Goal: Complete application form

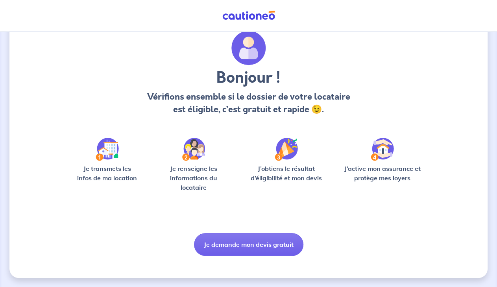
scroll to position [29, 0]
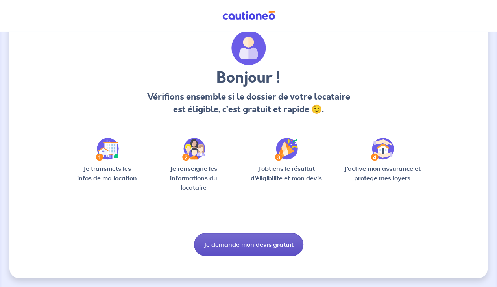
click at [257, 243] on button "Je demande mon devis gratuit" at bounding box center [248, 244] width 109 height 23
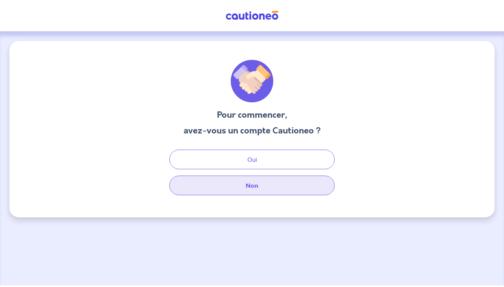
click at [256, 183] on button "Non" at bounding box center [251, 186] width 165 height 20
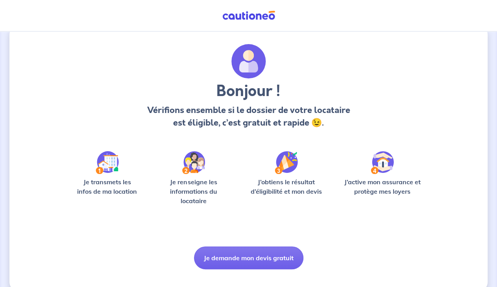
scroll to position [29, 0]
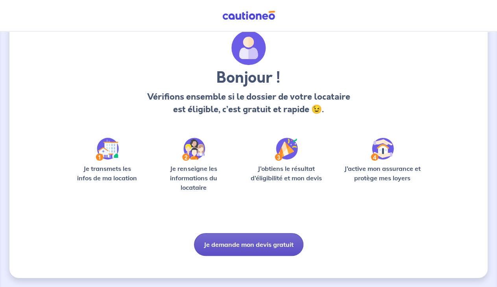
click at [240, 244] on button "Je demande mon devis gratuit" at bounding box center [248, 244] width 109 height 23
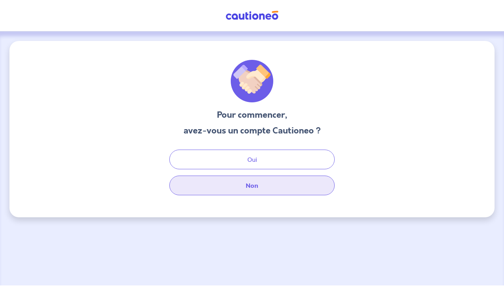
click at [276, 186] on button "Non" at bounding box center [251, 186] width 165 height 20
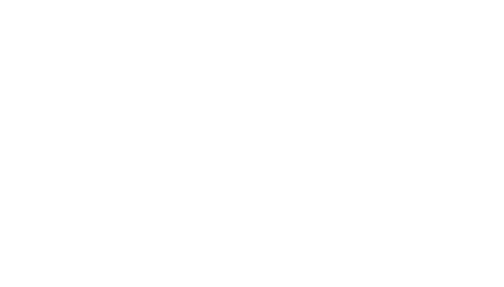
select select "FR"
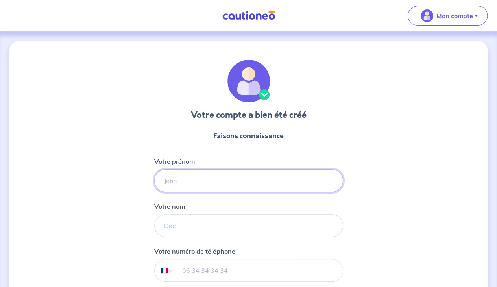
click at [256, 188] on input "Votre prénom" at bounding box center [248, 180] width 189 height 23
type input "[PERSON_NAME]"
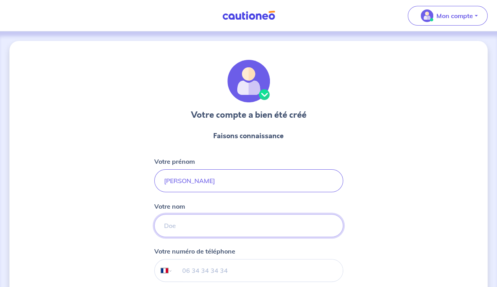
click at [216, 228] on input "Votre nom" at bounding box center [248, 225] width 189 height 23
type input "[PERSON_NAME]"
click at [208, 181] on input "[PERSON_NAME]" at bounding box center [248, 180] width 189 height 23
type input "J"
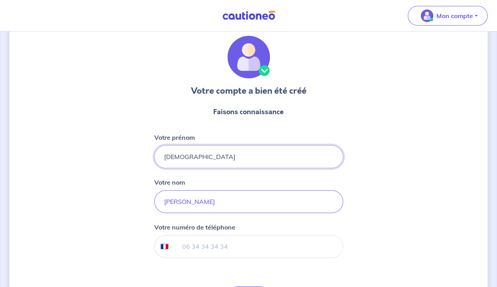
scroll to position [41, 0]
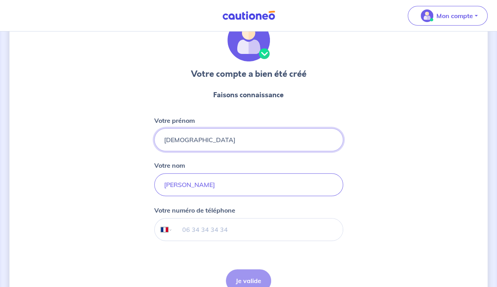
type input "[DEMOGRAPHIC_DATA]"
click at [240, 230] on input "tel" at bounding box center [257, 229] width 170 height 22
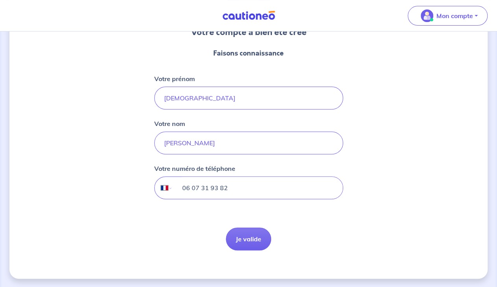
scroll to position [83, 0]
type input "06 07 31 93 82"
click at [246, 239] on button "Je valide" at bounding box center [248, 239] width 45 height 23
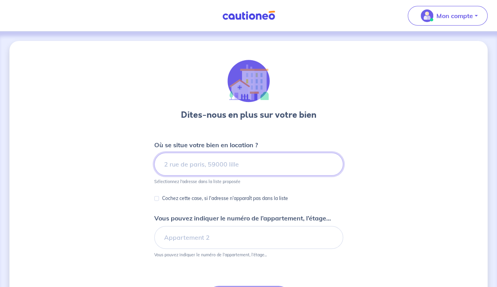
click at [265, 164] on input at bounding box center [248, 164] width 189 height 23
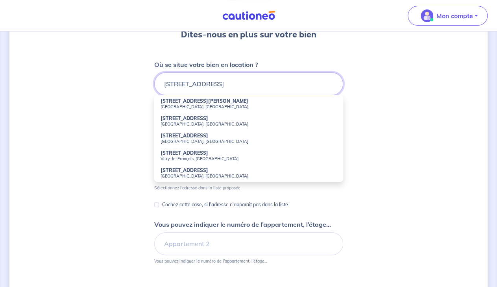
scroll to position [82, 0]
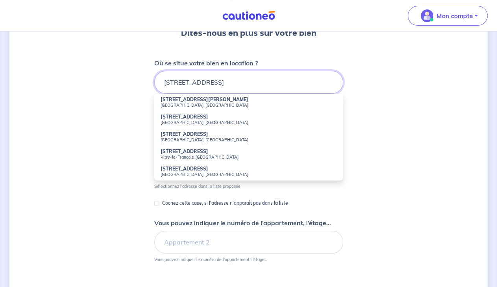
type input "[STREET_ADDRESS]"
click at [207, 201] on p "Cochez cette case, si l'adresse n'apparaît pas dans la liste" at bounding box center [225, 202] width 126 height 9
click at [159, 201] on input "Cochez cette case, si l'adresse n'apparaît pas dans la liste" at bounding box center [156, 203] width 5 height 5
checkbox input "true"
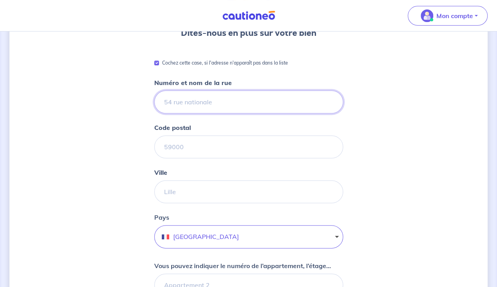
click at [232, 96] on input "Numéro et nom de la rue" at bounding box center [248, 102] width 189 height 23
type input "[STREET_ADDRESS]"
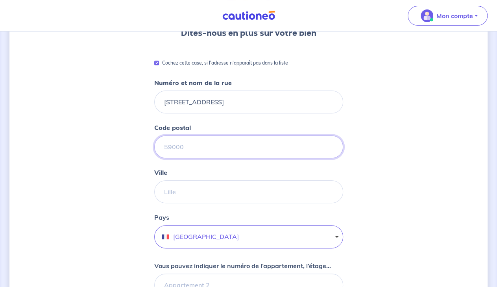
click at [228, 147] on input "Code postal" at bounding box center [248, 146] width 189 height 23
type input "38350"
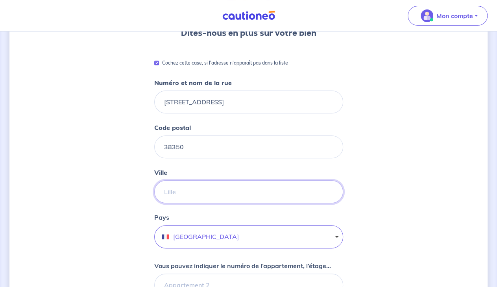
click at [247, 196] on input "Ville" at bounding box center [248, 191] width 189 height 23
type input "LA MURE"
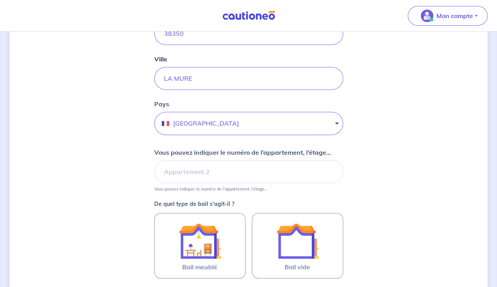
scroll to position [205, 0]
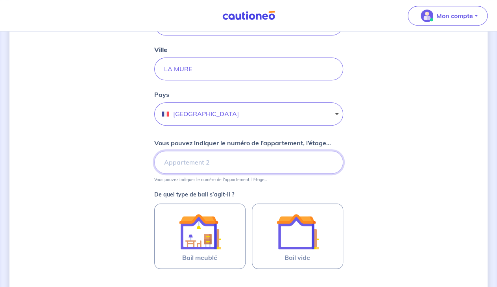
click at [261, 164] on input "Vous pouvez indiquer le numéro de l’appartement, l’étage..." at bounding box center [248, 162] width 189 height 23
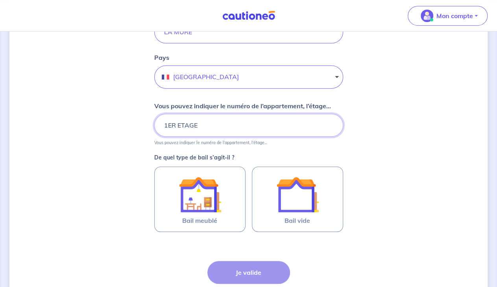
scroll to position [246, 0]
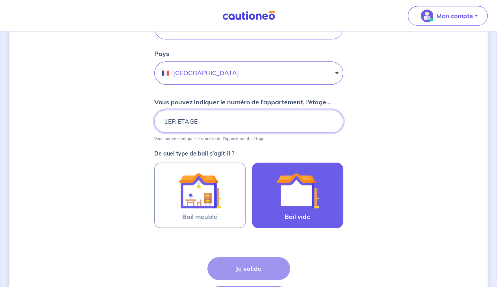
type input "1ER ETAGE"
click at [310, 198] on img at bounding box center [297, 190] width 43 height 43
click at [0, 0] on input "Bail vide" at bounding box center [0, 0] width 0 height 0
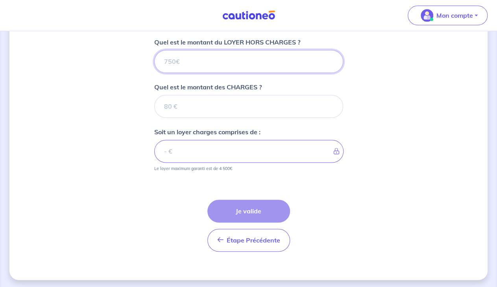
scroll to position [447, 0]
type input "3"
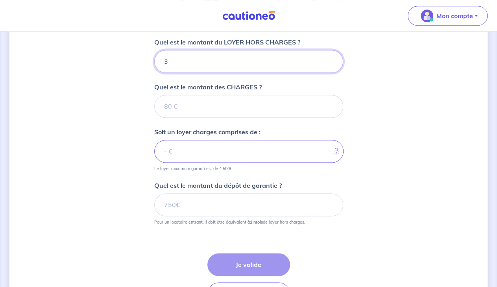
type input "35"
type input "350"
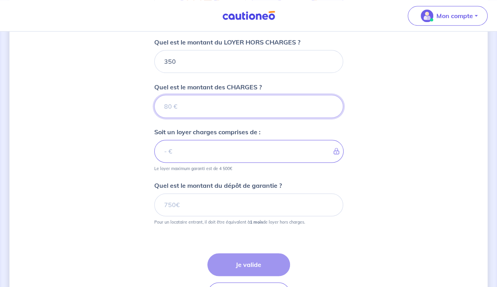
click at [274, 108] on input "Quel est le montant des CHARGES ?" at bounding box center [248, 106] width 189 height 23
type input "1"
type input "351"
type input "10"
type input "360"
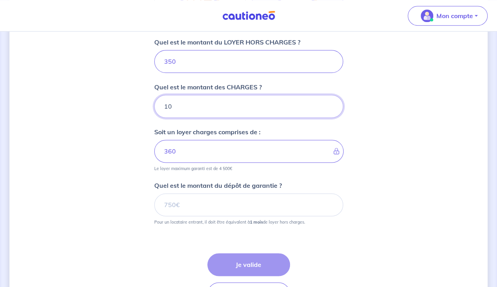
scroll to position [488, 0]
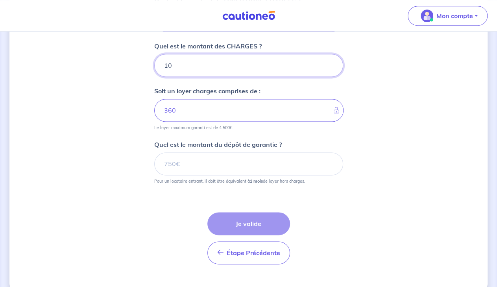
type input "10"
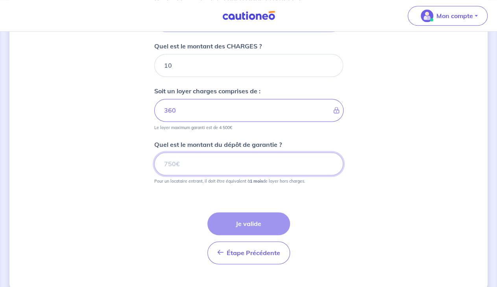
click at [236, 166] on input "Quel est le montant du dépôt de garantie ?" at bounding box center [248, 163] width 189 height 23
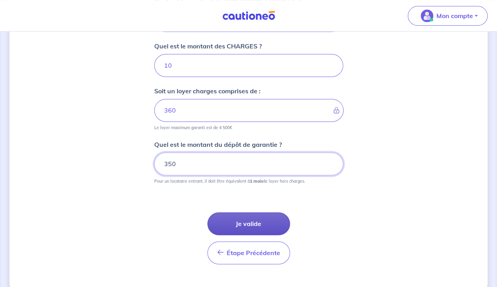
type input "350"
click at [262, 223] on button "Je valide" at bounding box center [248, 223] width 83 height 23
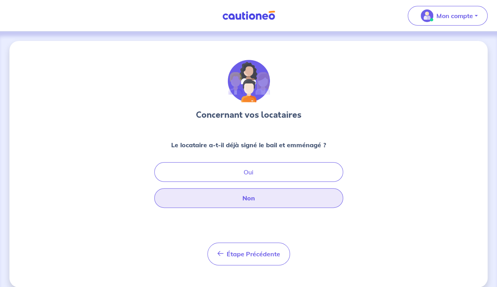
click at [302, 199] on button "Non" at bounding box center [248, 198] width 189 height 20
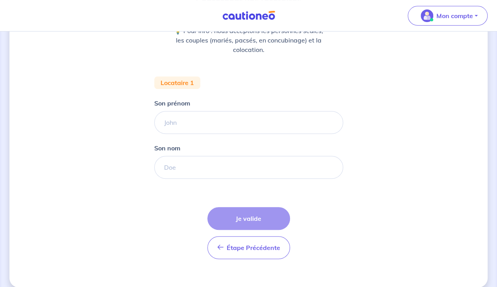
scroll to position [123, 0]
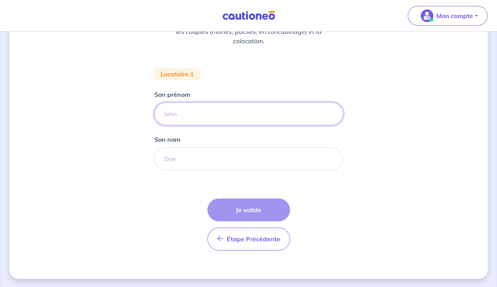
click at [216, 114] on input "Son prénom" at bounding box center [248, 113] width 189 height 23
type input "FLAVIEN"
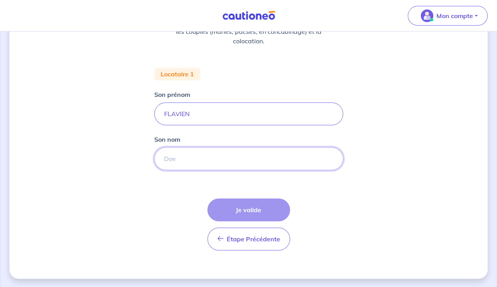
click at [220, 156] on input "Son nom" at bounding box center [248, 158] width 189 height 23
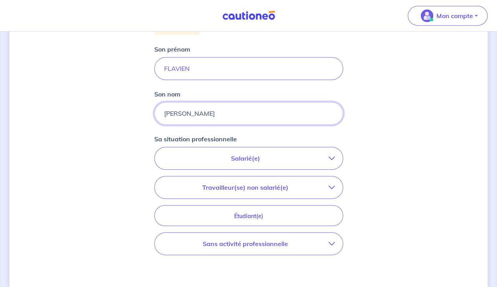
scroll to position [205, 0]
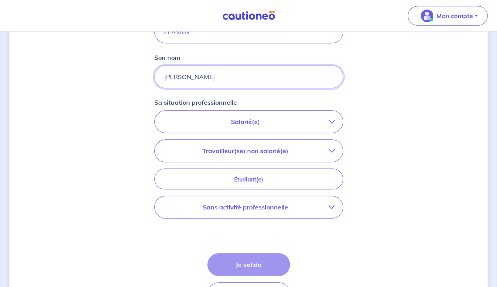
type input "[PERSON_NAME]"
click at [331, 121] on icon "button" at bounding box center [332, 121] width 6 height 6
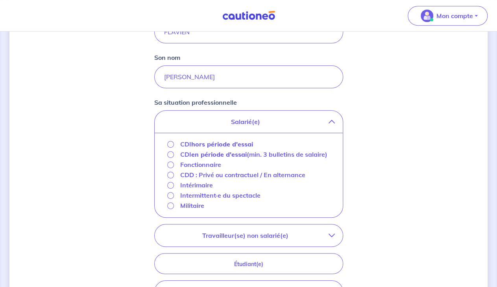
click at [255, 145] on div "CDI hors période d'essai" at bounding box center [248, 144] width 163 height 10
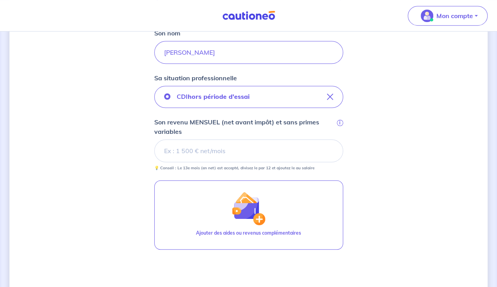
scroll to position [246, 0]
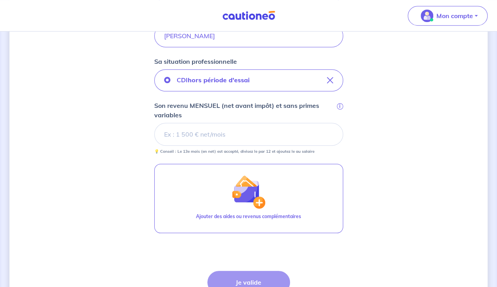
click at [260, 136] on input "Son revenu MENSUEL (net avant impôt) et sans primes variables i" at bounding box center [248, 134] width 189 height 23
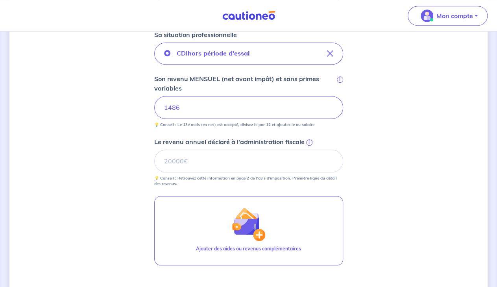
scroll to position [287, 0]
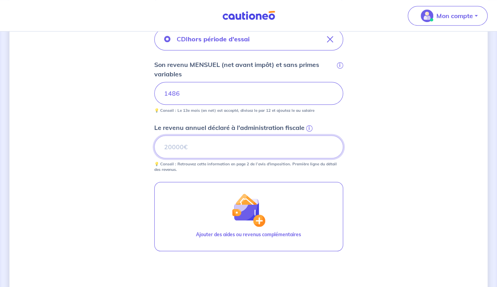
click at [255, 148] on input "Le revenu annuel déclaré à l'administration fiscale i" at bounding box center [248, 146] width 189 height 23
click at [329, 144] on input "18191.01" at bounding box center [248, 146] width 189 height 23
type input "18191"
click at [330, 148] on input "18191" at bounding box center [248, 146] width 189 height 23
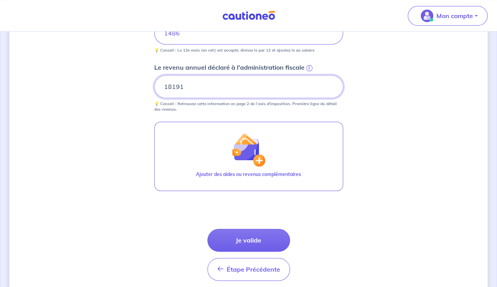
scroll to position [368, 0]
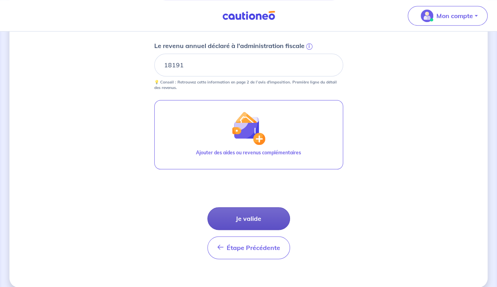
click at [255, 215] on button "Je valide" at bounding box center [248, 218] width 83 height 23
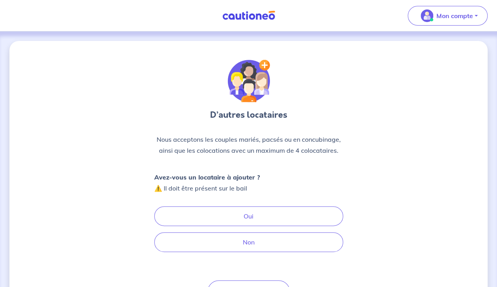
scroll to position [47, 0]
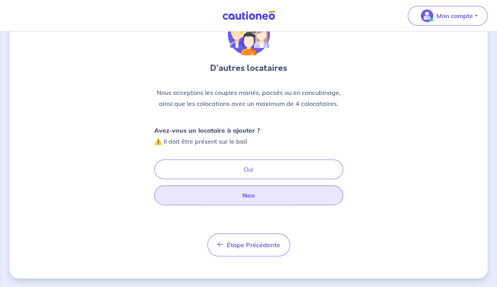
click at [234, 194] on button "Non" at bounding box center [248, 195] width 189 height 20
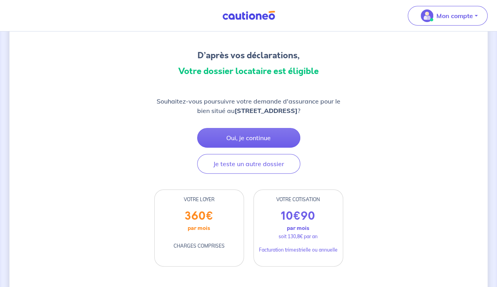
scroll to position [82, 0]
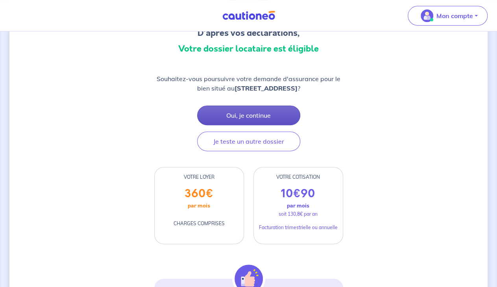
click at [237, 112] on button "Oui, je continue" at bounding box center [248, 115] width 103 height 20
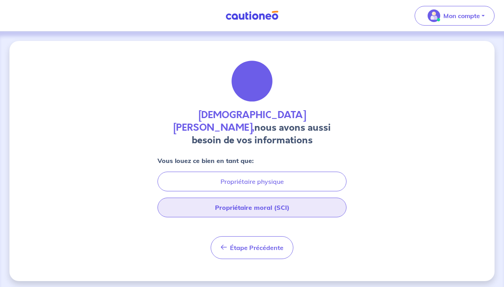
click at [280, 198] on button "Propriétaire moral (SCI)" at bounding box center [251, 208] width 189 height 20
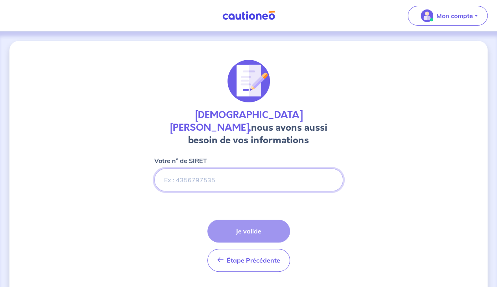
click at [221, 168] on input "Votre n° de SIRET" at bounding box center [248, 179] width 189 height 23
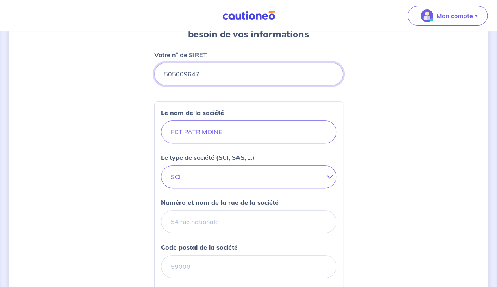
scroll to position [123, 0]
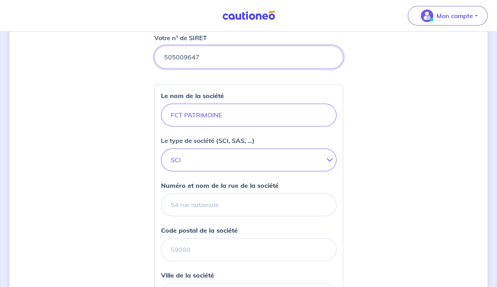
type input "505009647"
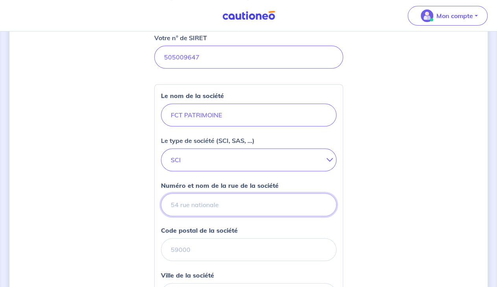
click at [228, 193] on input "Numéro et nom de la rue de la société" at bounding box center [249, 204] width 176 height 23
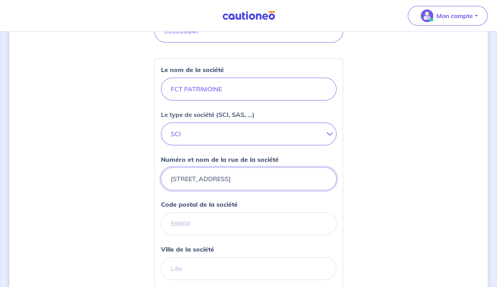
scroll to position [164, 0]
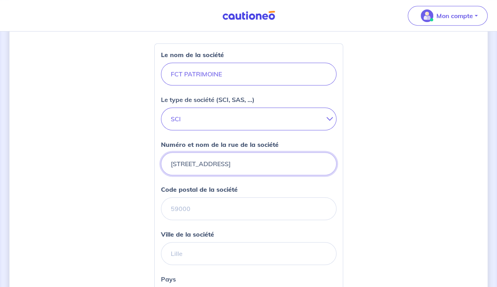
type input "[STREET_ADDRESS]"
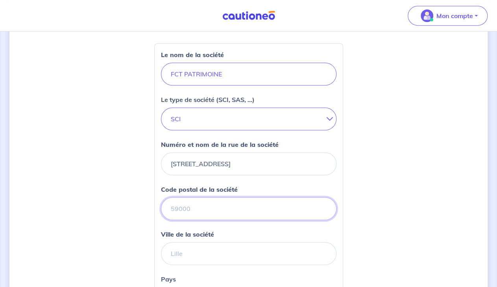
click at [201, 197] on input "Code postal de la société" at bounding box center [249, 208] width 176 height 23
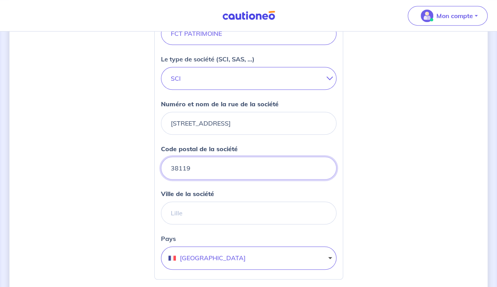
scroll to position [205, 0]
type input "38119"
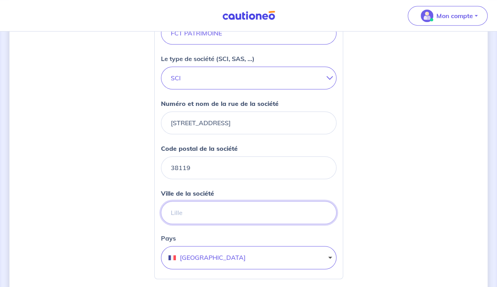
click at [233, 201] on input "Ville de la société" at bounding box center [249, 212] width 176 height 23
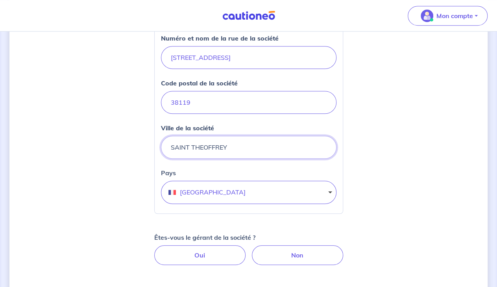
scroll to position [287, 0]
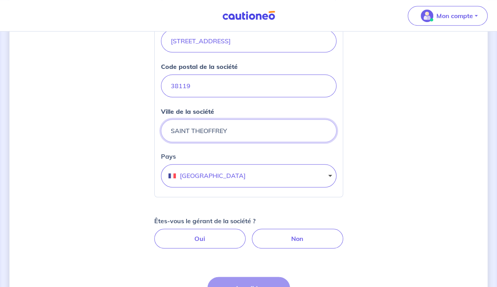
type input "SAINT THEOFFREY"
click at [331, 164] on button "[GEOGRAPHIC_DATA]" at bounding box center [249, 175] width 176 height 23
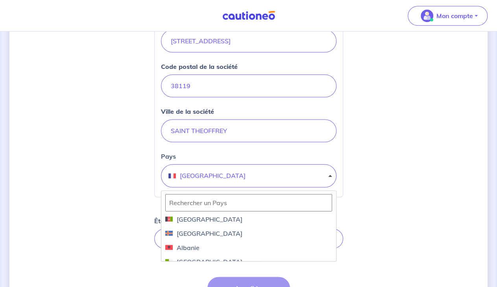
click at [331, 164] on button "[GEOGRAPHIC_DATA]" at bounding box center [249, 175] width 176 height 23
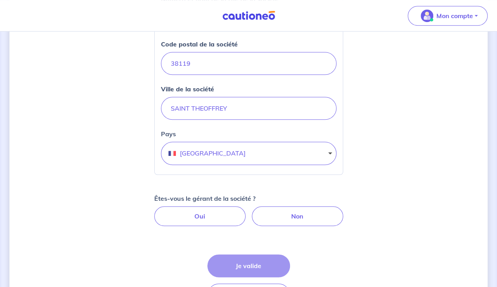
scroll to position [327, 0]
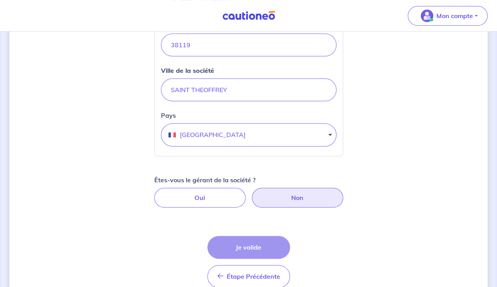
click at [297, 188] on label "Non" at bounding box center [297, 198] width 91 height 20
click at [251, 188] on input "Non" at bounding box center [248, 190] width 5 height 5
radio input "true"
select select "FR"
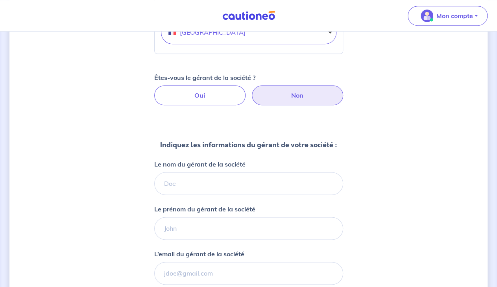
scroll to position [450, 0]
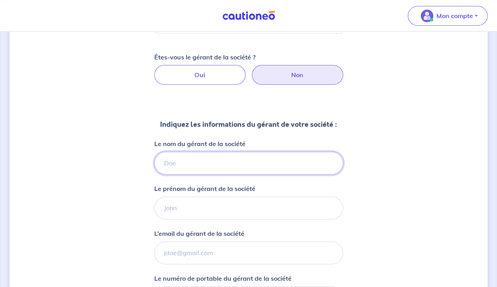
click at [191, 152] on input "Le nom du gérant de la société" at bounding box center [248, 163] width 189 height 23
type input "[PERSON_NAME]"
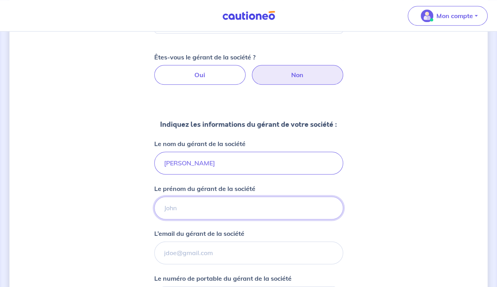
click at [212, 196] on input "Le prénom du gérant de la société" at bounding box center [248, 207] width 189 height 23
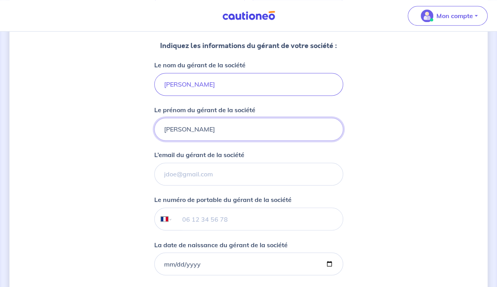
scroll to position [532, 0]
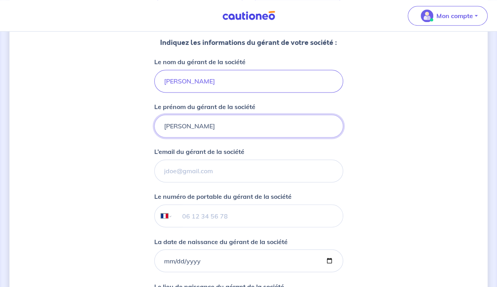
type input "[PERSON_NAME]"
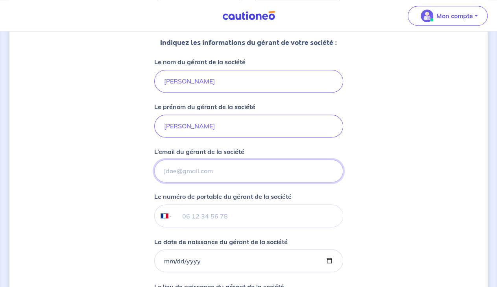
click at [236, 159] on input "L’email du gérant de la société" at bounding box center [248, 170] width 189 height 23
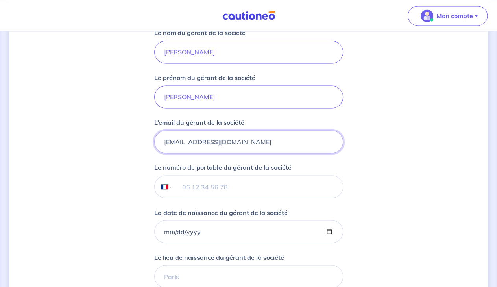
scroll to position [573, 0]
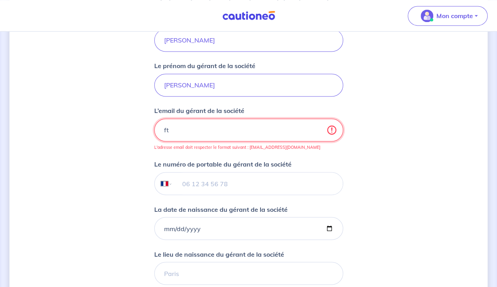
type input "f"
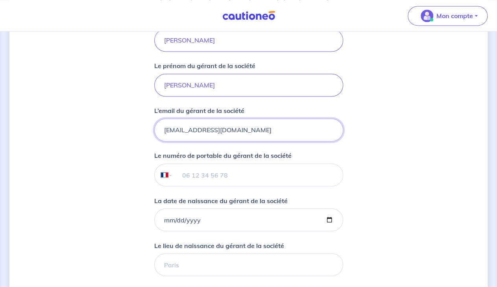
type input "[EMAIL_ADDRESS][DOMAIN_NAME]"
click at [234, 164] on input "tel" at bounding box center [257, 175] width 170 height 22
type input "06 07 31 93 82"
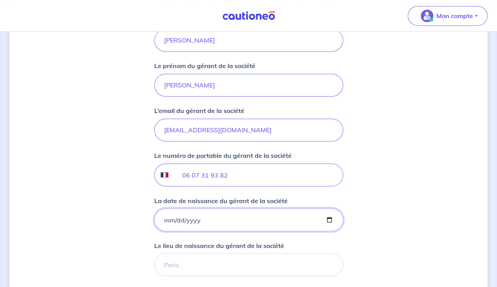
click at [255, 208] on input "La date de naissance du gérant de la société" at bounding box center [248, 219] width 189 height 23
type input "[DATE]"
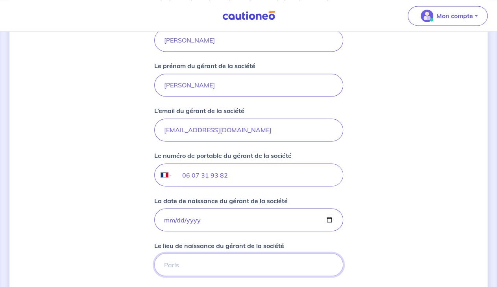
click at [252, 253] on input "Le lieu de naissance du gérant de la société" at bounding box center [248, 264] width 189 height 23
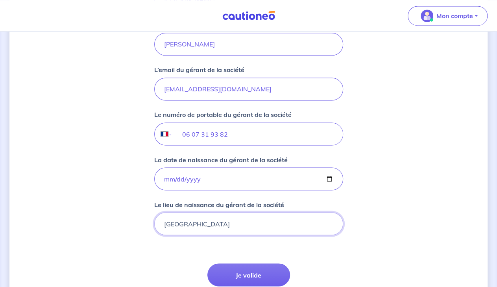
scroll to position [655, 0]
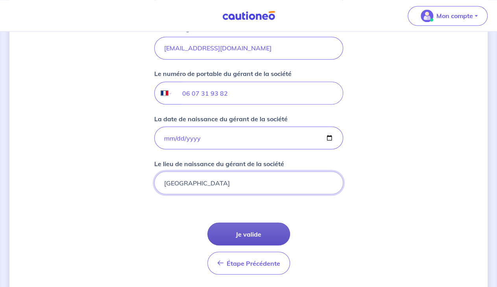
type input "[GEOGRAPHIC_DATA]"
click at [240, 222] on button "Je valide" at bounding box center [248, 233] width 83 height 23
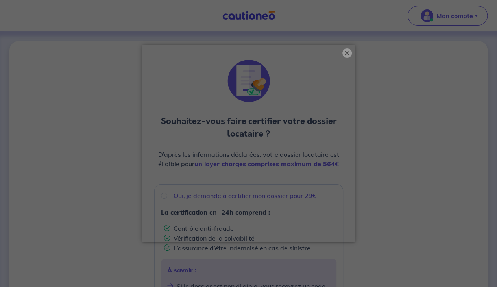
click at [347, 52] on button "×" at bounding box center [346, 52] width 9 height 9
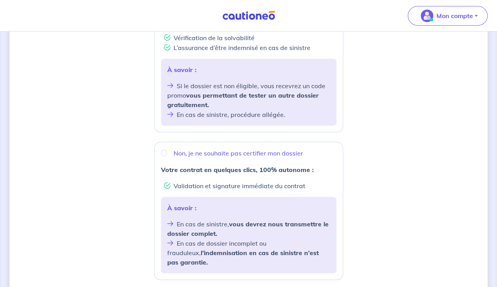
scroll to position [246, 0]
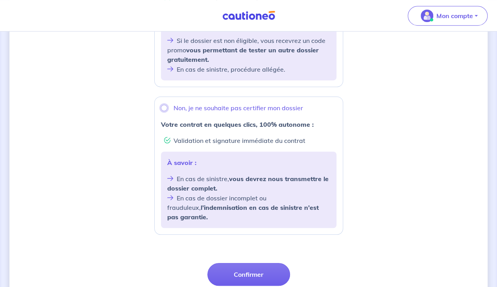
click at [165, 108] on input "Non, je ne souhaite pas certifier mon dossier" at bounding box center [164, 108] width 6 height 6
radio input "true"
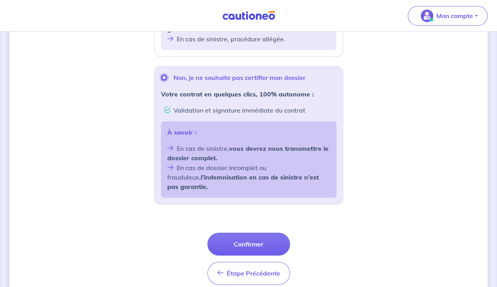
scroll to position [287, 0]
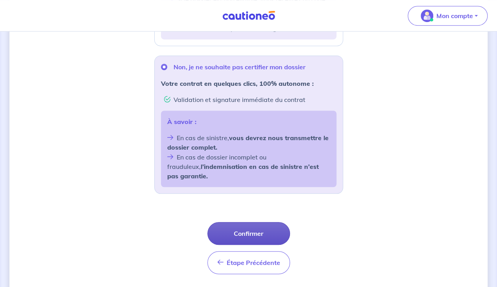
click at [250, 222] on button "Confirmer" at bounding box center [248, 233] width 83 height 23
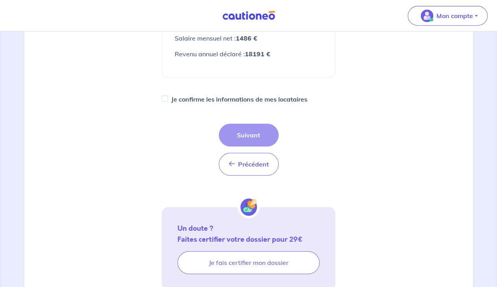
scroll to position [164, 0]
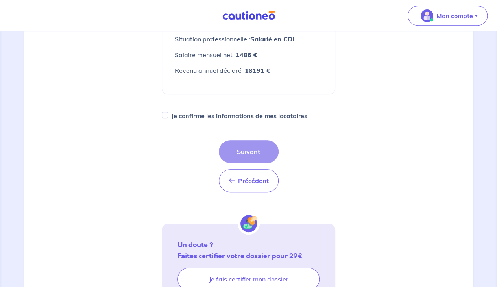
click at [246, 150] on div "Précédent Précédent Suivant" at bounding box center [249, 166] width 60 height 52
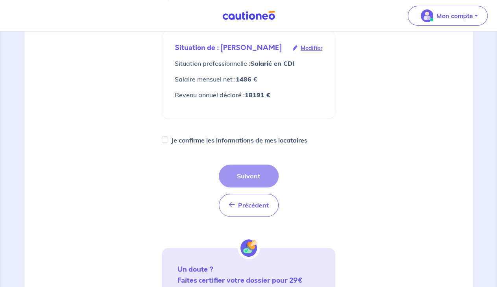
scroll to position [97, 0]
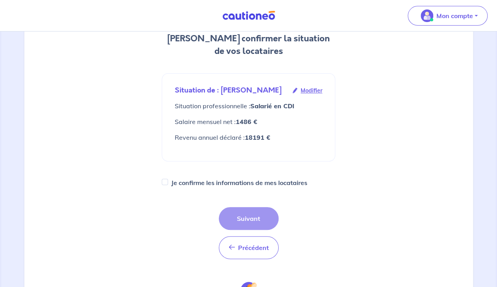
click at [247, 215] on div "Précédent Précédent Suivant" at bounding box center [249, 233] width 60 height 52
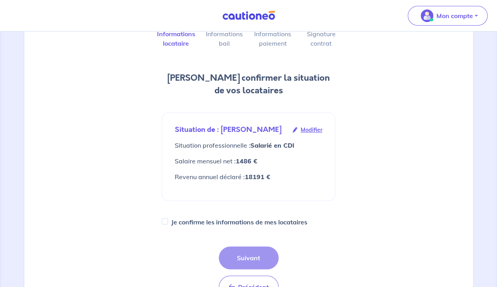
scroll to position [15, 0]
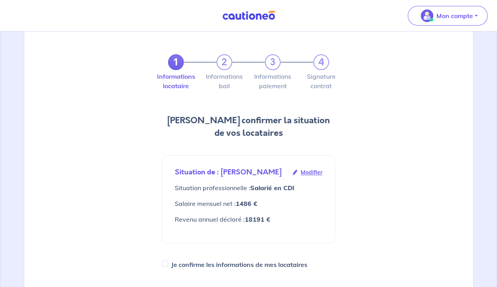
click at [222, 62] on div "1 2 3 4" at bounding box center [248, 62] width 161 height 16
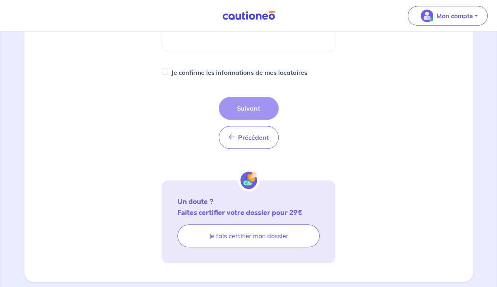
scroll to position [220, 0]
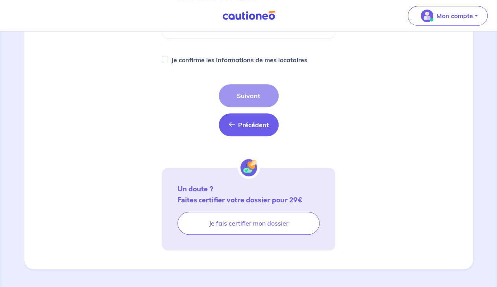
click at [258, 124] on span "Précédent" at bounding box center [253, 125] width 31 height 8
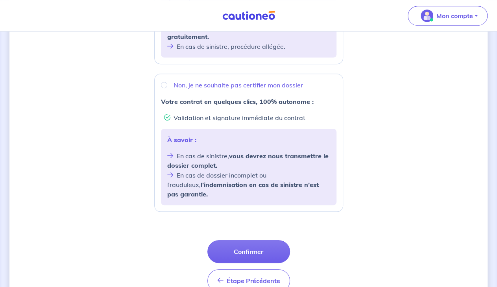
scroll to position [178, 0]
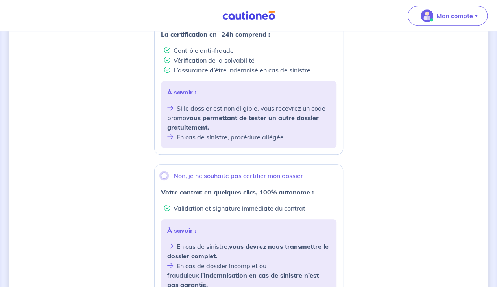
click at [165, 176] on input "Non, je ne souhaite pas certifier mon dossier" at bounding box center [164, 175] width 6 height 6
radio input "true"
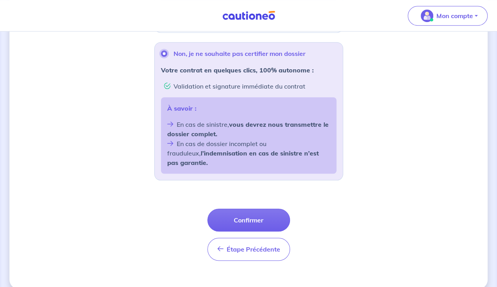
scroll to position [301, 0]
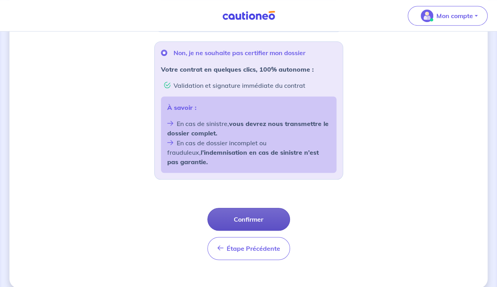
click at [242, 211] on button "Confirmer" at bounding box center [248, 219] width 83 height 23
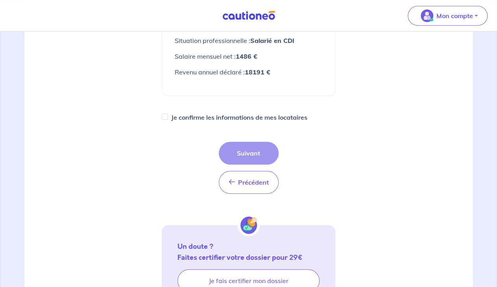
scroll to position [164, 0]
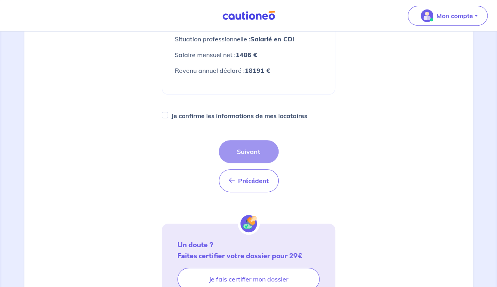
click at [243, 150] on div "Précédent Précédent Suivant" at bounding box center [249, 166] width 60 height 52
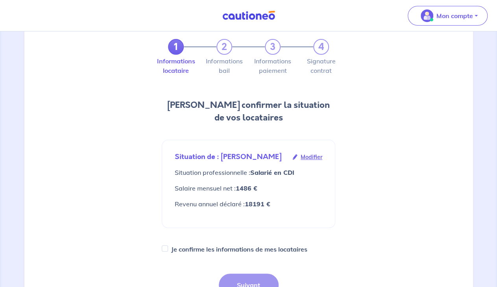
scroll to position [0, 0]
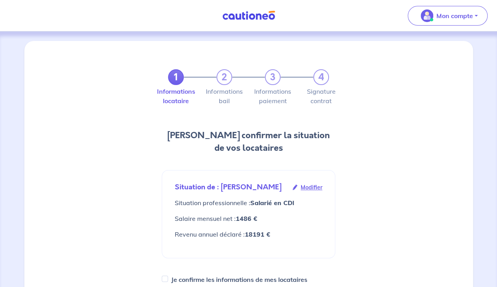
click at [318, 186] on span "Modifier" at bounding box center [312, 187] width 22 height 9
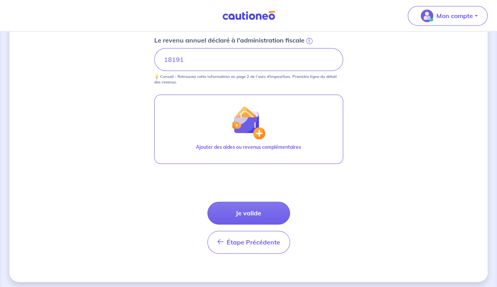
scroll to position [376, 0]
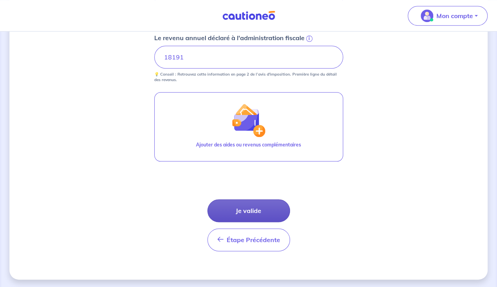
click at [244, 210] on button "Je valide" at bounding box center [248, 210] width 83 height 23
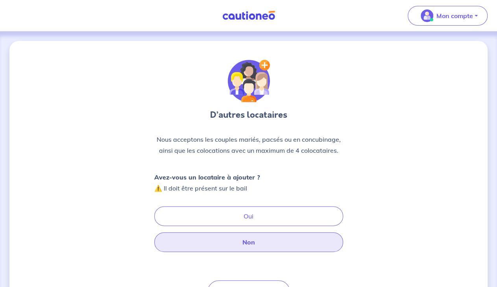
click at [283, 240] on button "Non" at bounding box center [248, 242] width 189 height 20
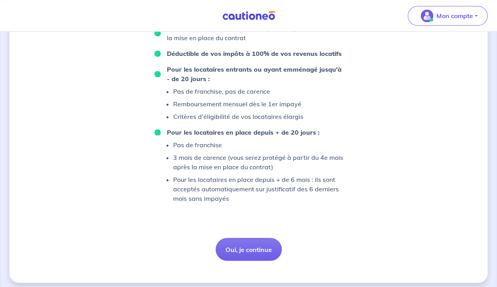
scroll to position [602, 0]
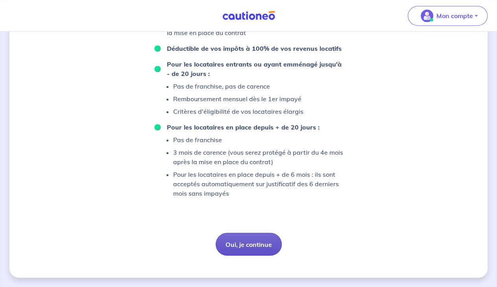
click at [256, 243] on button "Oui, je continue" at bounding box center [249, 244] width 66 height 23
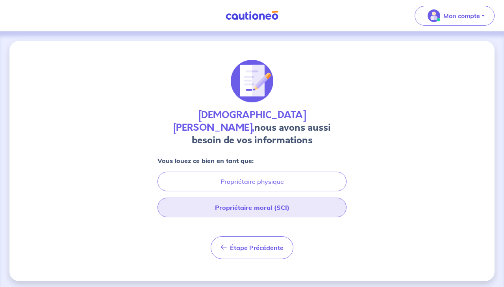
click at [274, 198] on button "Propriétaire moral (SCI)" at bounding box center [251, 208] width 189 height 20
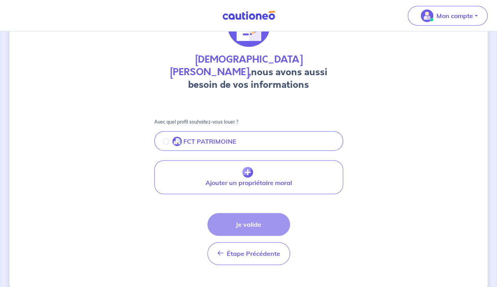
scroll to position [57, 0]
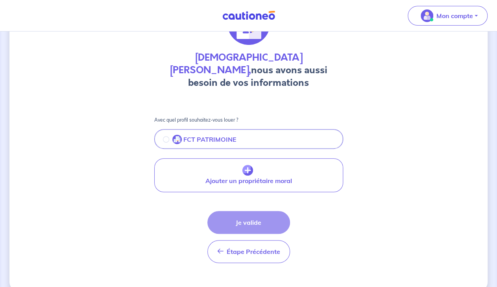
click at [247, 211] on div "Étape Précédente Précédent Je valide Je valide" at bounding box center [248, 237] width 83 height 52
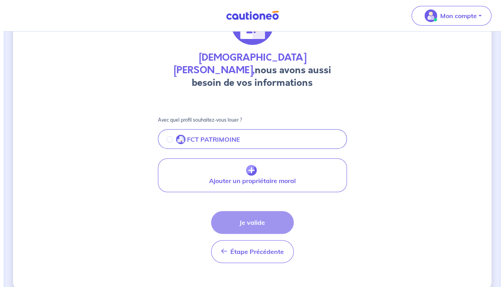
scroll to position [0, 0]
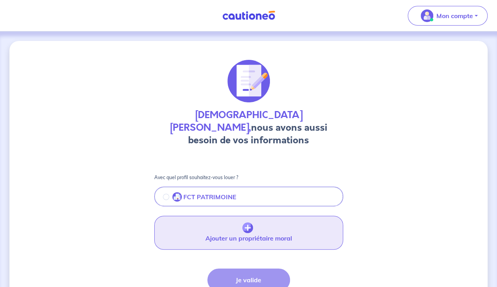
click at [248, 222] on img "button" at bounding box center [247, 227] width 11 height 11
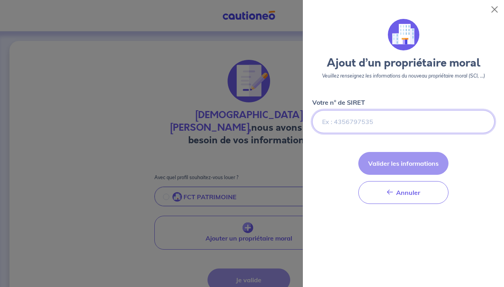
click at [391, 124] on input "Votre n° de SIRET" at bounding box center [403, 121] width 182 height 23
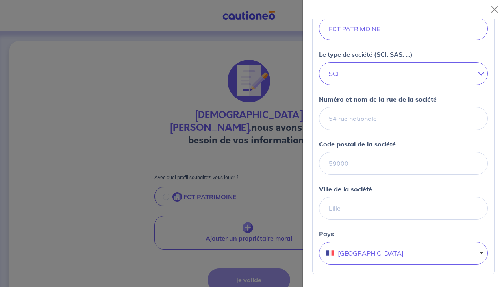
scroll to position [94, 0]
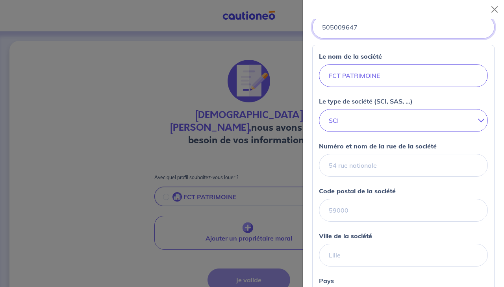
type input "505009647"
click at [398, 167] on input "Numéro et nom de la rue de la société" at bounding box center [403, 165] width 169 height 23
type input "[STREET_ADDRESS]"
click at [376, 211] on input "Code postal de la société" at bounding box center [403, 210] width 169 height 23
type input "38119"
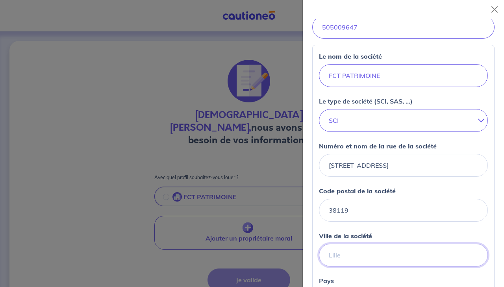
click at [348, 252] on input "Ville de la société" at bounding box center [403, 255] width 169 height 23
type input "SAINT THEOFFREY"
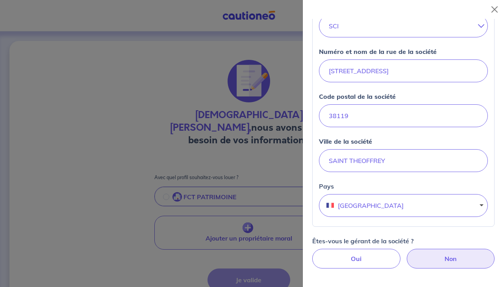
click at [430, 254] on label "Non" at bounding box center [451, 259] width 88 height 20
radio input "true"
select select "FR"
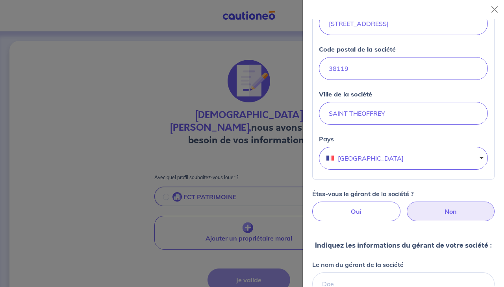
scroll to position [283, 0]
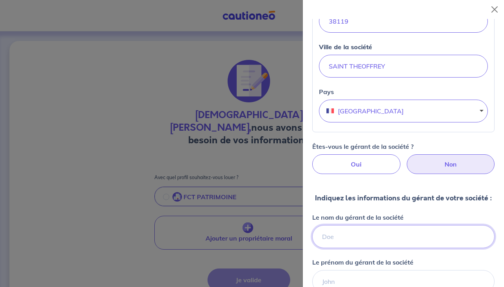
click at [389, 246] on input "Le nom du gérant de la société" at bounding box center [403, 236] width 182 height 23
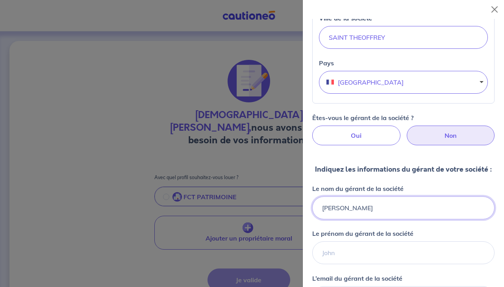
scroll to position [331, 0]
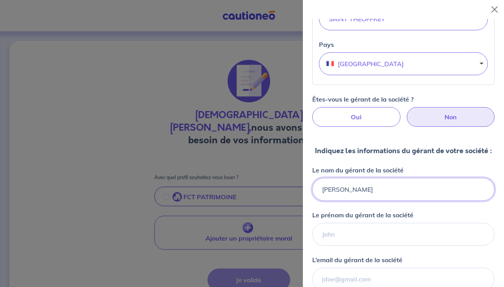
type input "[PERSON_NAME]"
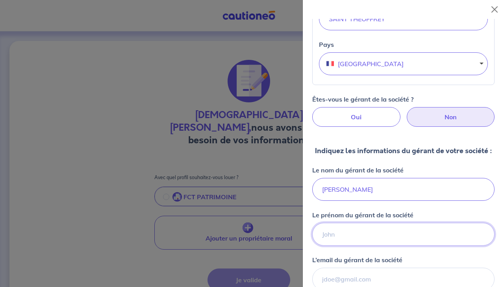
click at [362, 239] on input "Le prénom du gérant de la société" at bounding box center [403, 234] width 182 height 23
type input "[PERSON_NAME]"
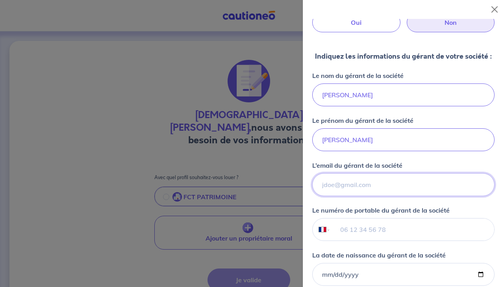
click at [388, 193] on input "L’email du gérant de la société" at bounding box center [403, 184] width 182 height 23
type input "[EMAIL_ADDRESS][DOMAIN_NAME]"
click at [399, 238] on input "tel" at bounding box center [412, 229] width 163 height 22
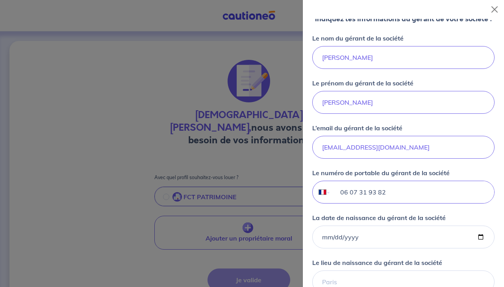
scroll to position [520, 0]
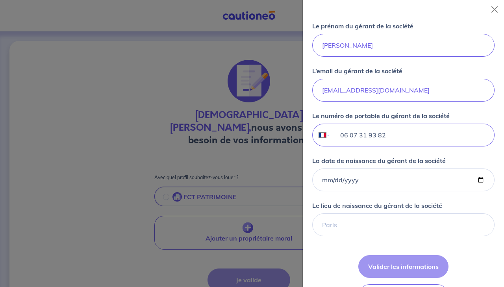
type input "06 07 31 93 82"
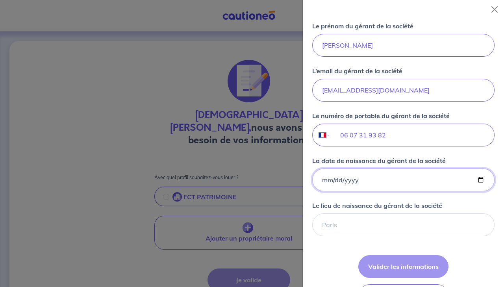
click at [471, 187] on input "La date de naissance du gérant de la société" at bounding box center [403, 179] width 182 height 23
click at [396, 191] on input "La date de naissance du gérant de la société" at bounding box center [403, 179] width 182 height 23
type input "[DATE]"
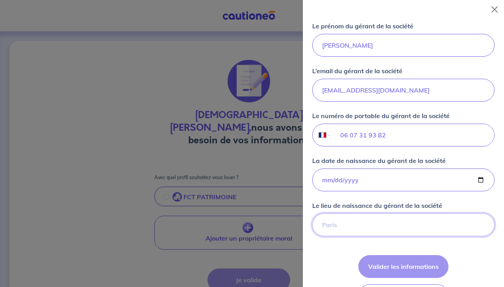
click at [403, 236] on input "Le lieu de naissance du gérant de la société" at bounding box center [403, 224] width 182 height 23
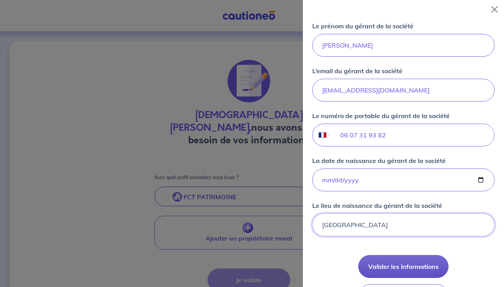
type input "[GEOGRAPHIC_DATA]"
click at [407, 274] on button "Valider les informations" at bounding box center [403, 266] width 90 height 23
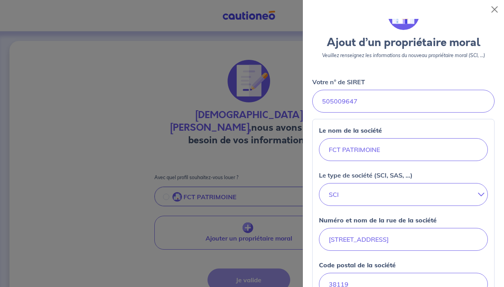
scroll to position [0, 0]
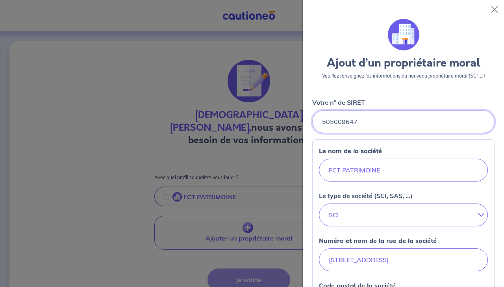
click at [332, 122] on input "Votre n° de SIRET" at bounding box center [403, 121] width 182 height 23
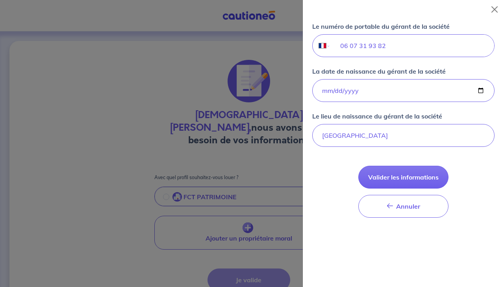
scroll to position [615, 0]
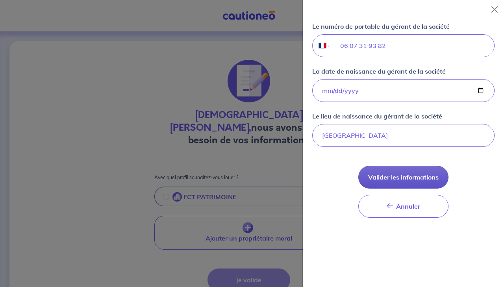
click at [400, 176] on button "Valider les informations" at bounding box center [403, 177] width 90 height 23
click at [408, 176] on button "Valider les informations" at bounding box center [403, 177] width 90 height 23
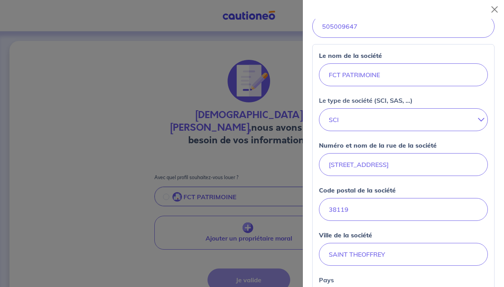
scroll to position [0, 0]
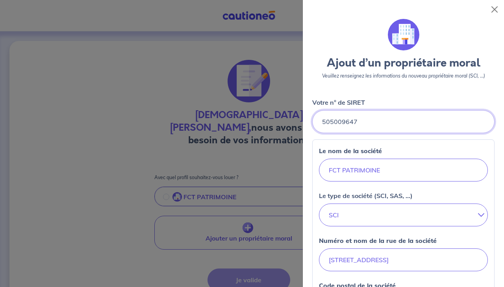
click at [333, 122] on input "Votre n° de SIRET" at bounding box center [403, 121] width 182 height 23
click at [346, 120] on input "Votre n° de SIRET" at bounding box center [403, 121] width 182 height 23
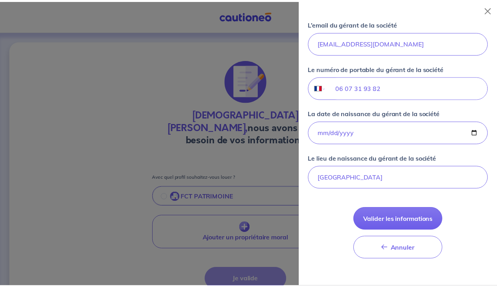
scroll to position [615, 0]
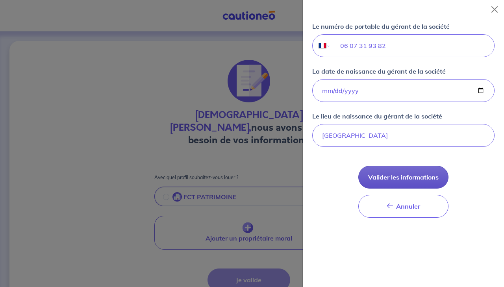
type input "505 009 647"
click at [410, 176] on button "Valider les informations" at bounding box center [403, 177] width 90 height 23
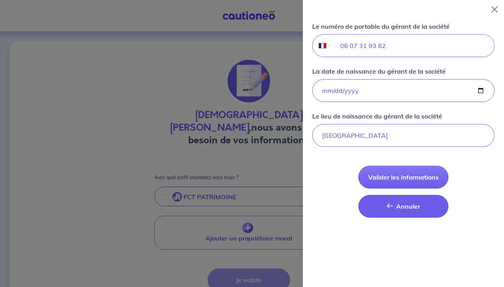
click at [416, 207] on span "Annuler" at bounding box center [408, 206] width 24 height 8
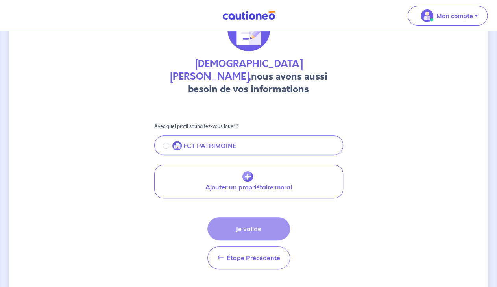
scroll to position [57, 0]
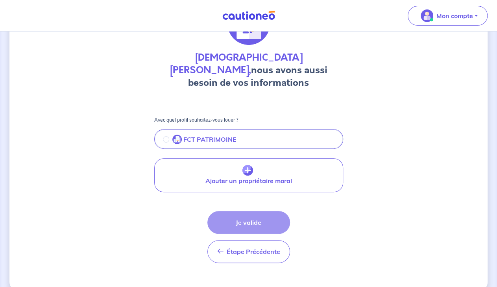
click at [181, 135] on img "button" at bounding box center [176, 139] width 9 height 9
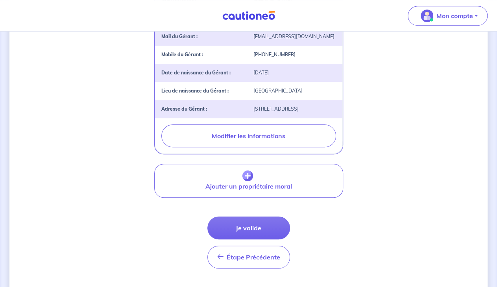
scroll to position [261, 0]
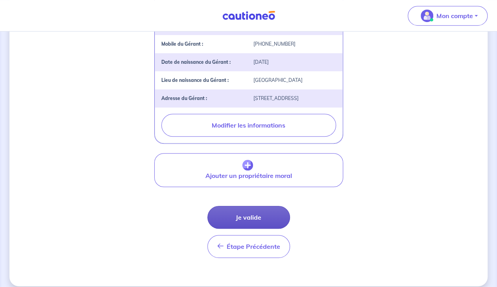
click at [250, 210] on button "Je valide" at bounding box center [248, 217] width 83 height 23
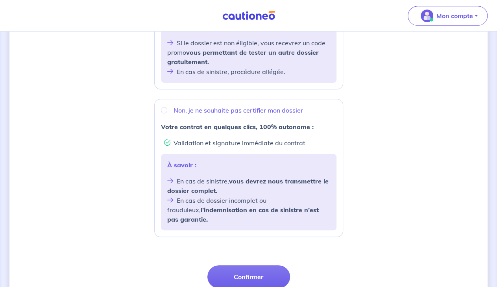
scroll to position [287, 0]
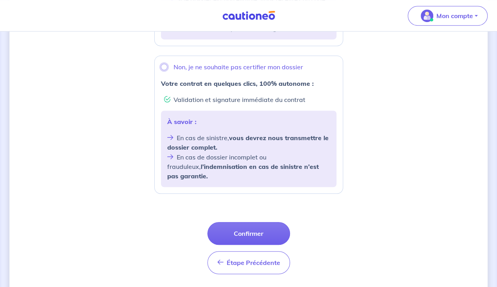
click at [163, 68] on input "Non, je ne souhaite pas certifier mon dossier" at bounding box center [164, 67] width 6 height 6
radio input "true"
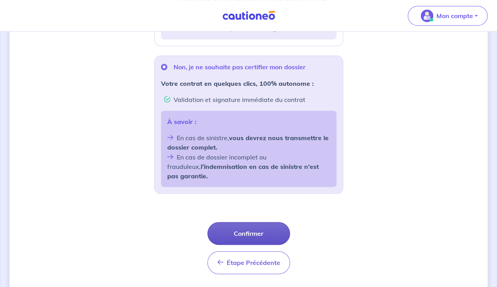
click at [252, 222] on button "Confirmer" at bounding box center [248, 233] width 83 height 23
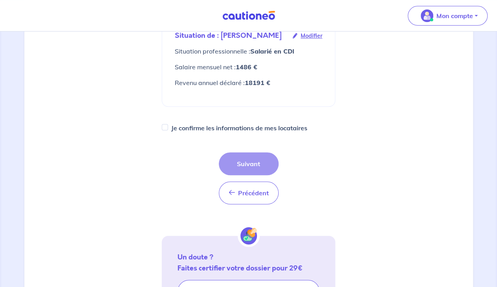
scroll to position [164, 0]
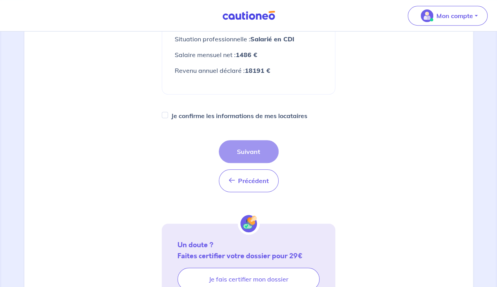
click at [243, 150] on div "Précédent Précédent Suivant" at bounding box center [249, 166] width 60 height 52
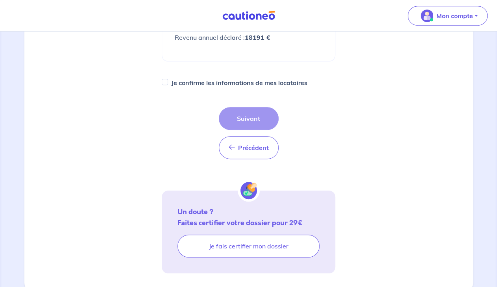
scroll to position [179, 0]
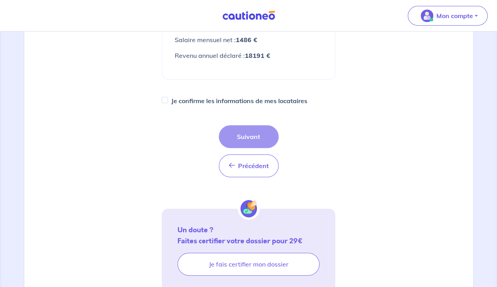
click at [249, 102] on label "Je confirme les informations de mes locataires" at bounding box center [239, 100] width 136 height 11
click at [168, 102] on input "Je confirme les informations de mes locataires" at bounding box center [165, 100] width 6 height 6
checkbox input "true"
click at [252, 135] on button "Suivant" at bounding box center [249, 136] width 60 height 23
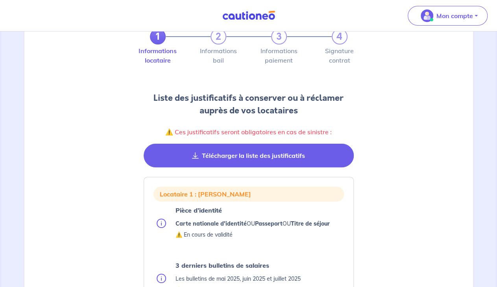
scroll to position [41, 0]
click at [208, 154] on button "Télécharger la liste des justificatifs" at bounding box center [249, 155] width 210 height 24
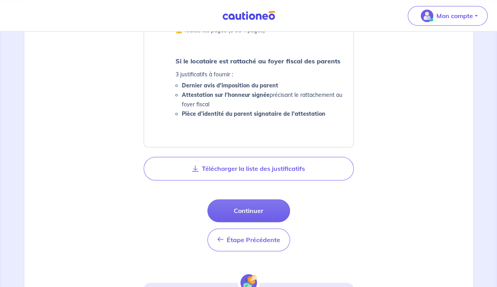
scroll to position [463, 0]
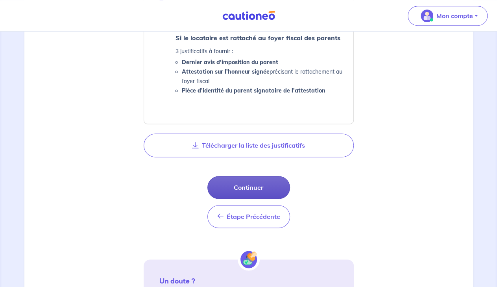
click at [257, 184] on button "Continuer" at bounding box center [248, 187] width 83 height 23
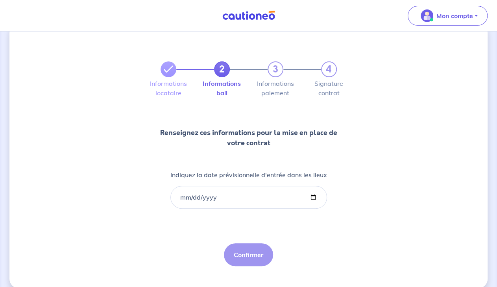
scroll to position [28, 0]
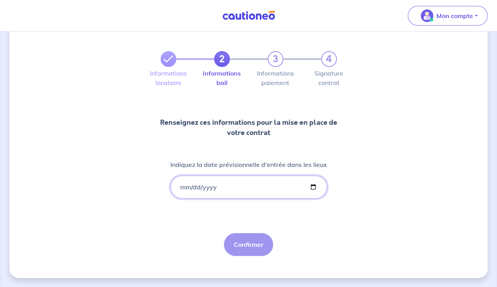
click at [234, 189] on input "Indiquez la date prévisionnelle d'entrée dans les lieux" at bounding box center [248, 187] width 157 height 23
type input "[DATE]"
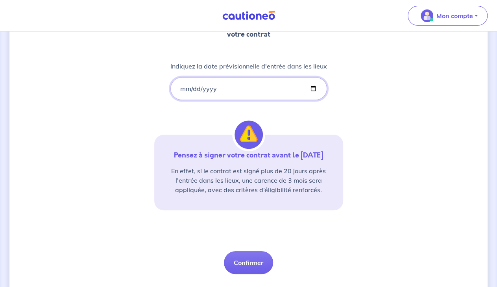
scroll to position [144, 0]
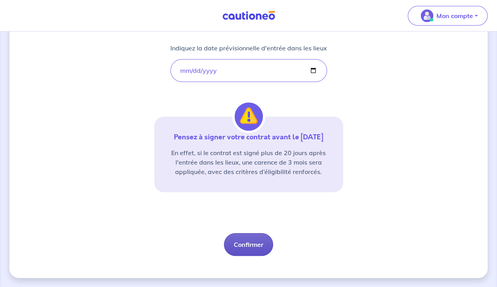
click at [248, 244] on button "Confirmer" at bounding box center [248, 244] width 49 height 23
select select "FR"
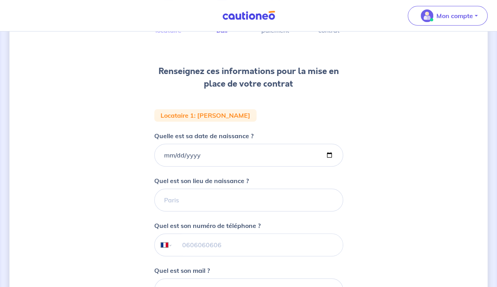
scroll to position [82, 0]
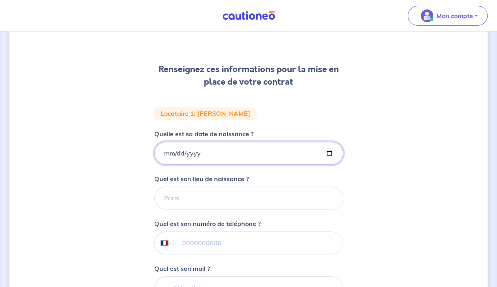
click at [218, 155] on input "Quelle est sa date de naissance ?" at bounding box center [248, 153] width 189 height 23
type input "[DATE]"
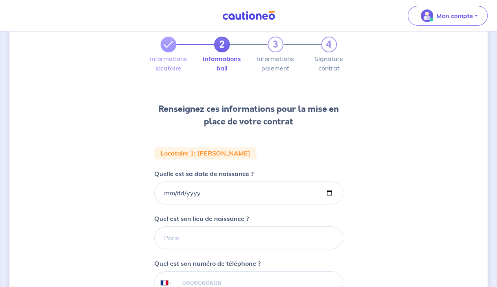
scroll to position [0, 0]
